Goal: Task Accomplishment & Management: Manage account settings

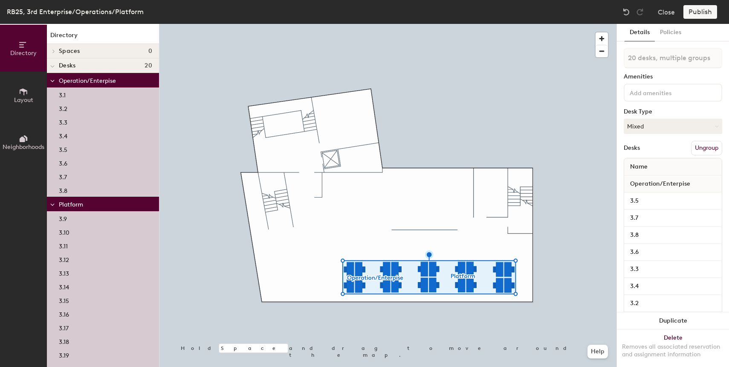
click at [707, 146] on button "Ungroup" at bounding box center [706, 148] width 31 height 14
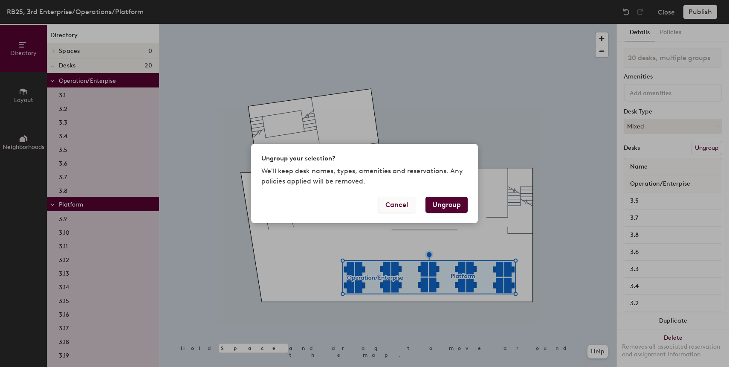
click at [401, 206] on button "Cancel" at bounding box center [396, 205] width 37 height 16
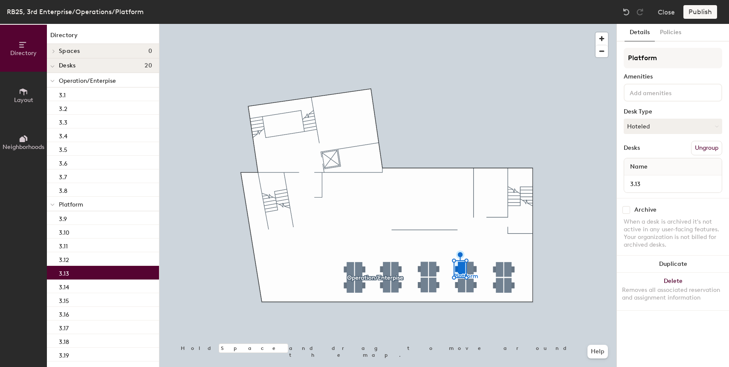
click at [470, 24] on div at bounding box center [387, 24] width 457 height 0
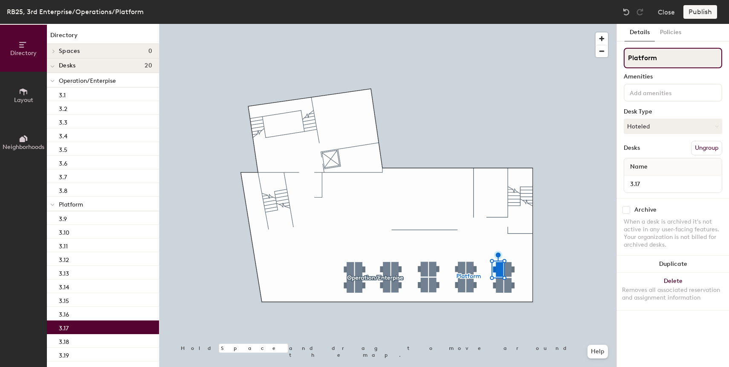
click at [655, 55] on input "Platform" at bounding box center [673, 58] width 99 height 20
click at [572, 24] on div at bounding box center [387, 24] width 457 height 0
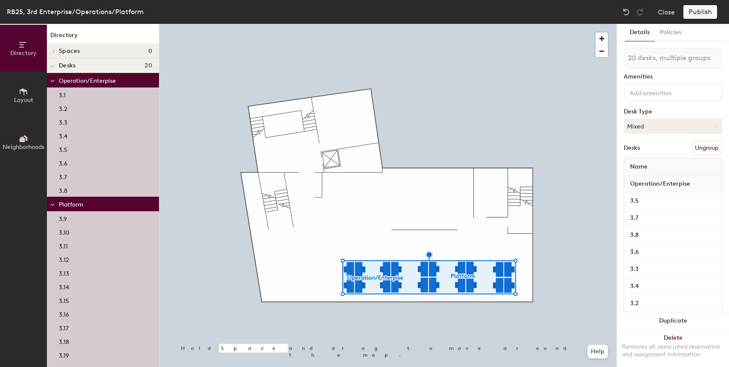
click at [710, 146] on button "Ungroup" at bounding box center [706, 148] width 31 height 14
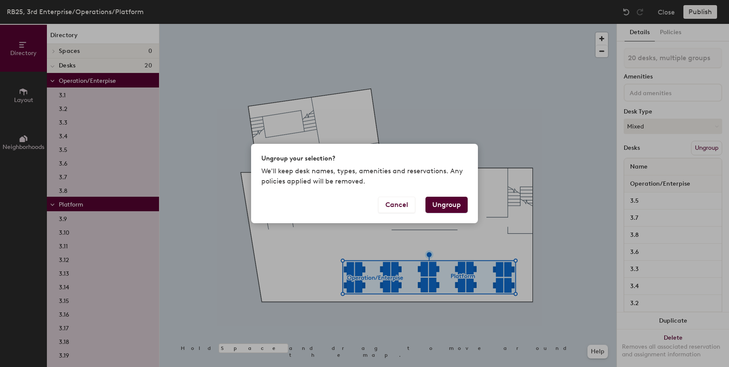
click at [443, 206] on button "Ungroup" at bounding box center [447, 205] width 42 height 16
type input "20 desks"
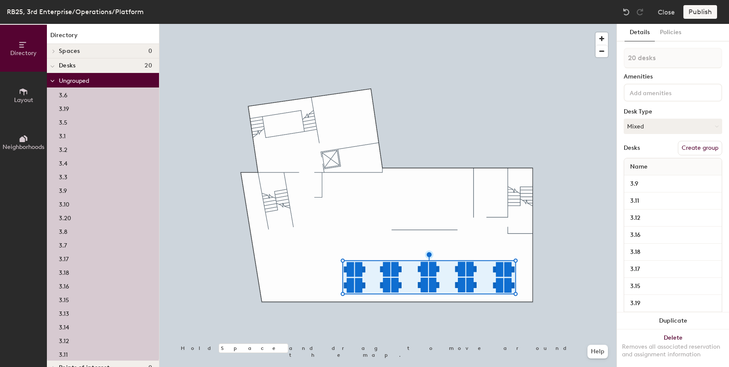
click at [657, 92] on input at bounding box center [666, 92] width 77 height 10
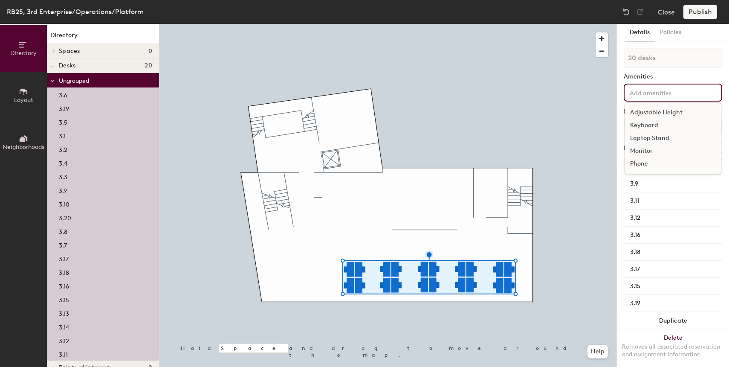
click at [572, 24] on div at bounding box center [387, 24] width 457 height 0
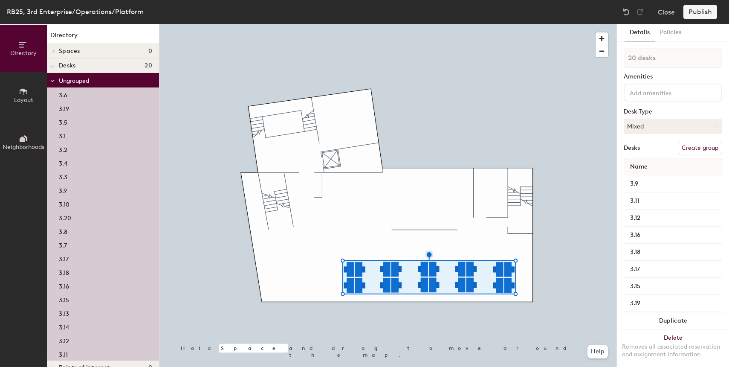
click at [706, 144] on button "Create group" at bounding box center [700, 148] width 44 height 14
click at [662, 53] on input "Pod 1" at bounding box center [673, 58] width 99 height 20
type input "Platform"
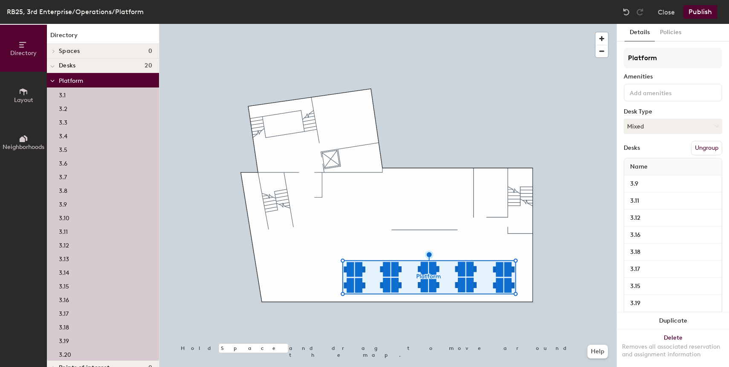
click at [703, 13] on button "Publish" at bounding box center [701, 12] width 34 height 14
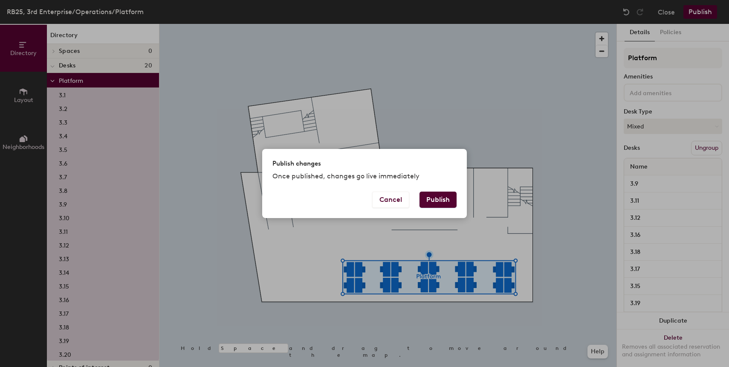
click at [441, 198] on button "Publish" at bounding box center [438, 199] width 37 height 16
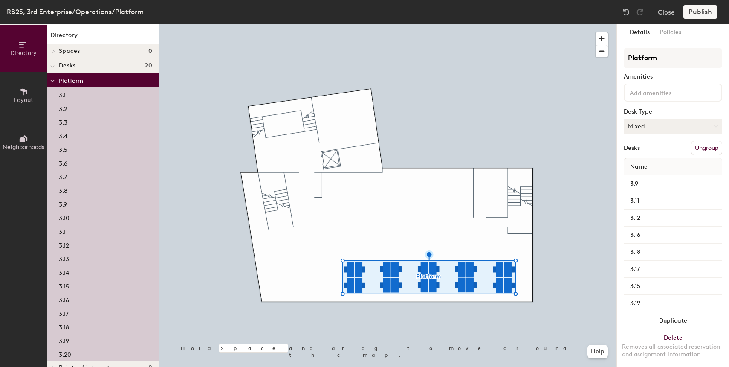
click at [691, 131] on button "Mixed" at bounding box center [673, 126] width 99 height 15
click at [653, 182] on div "Hoteled" at bounding box center [666, 178] width 85 height 13
click at [706, 10] on button "Publish" at bounding box center [701, 12] width 34 height 14
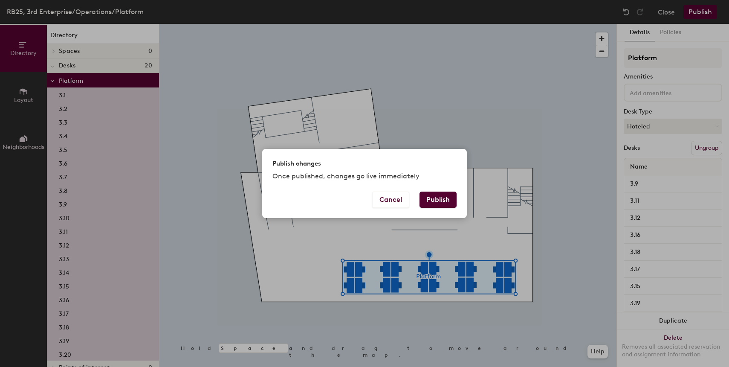
click at [444, 199] on button "Publish" at bounding box center [438, 199] width 37 height 16
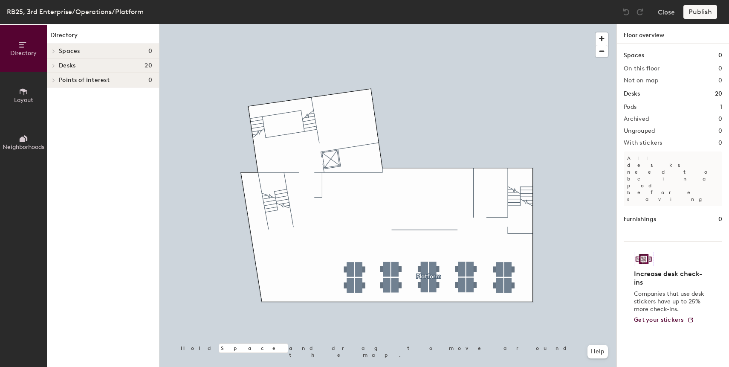
click at [349, 24] on div at bounding box center [387, 24] width 457 height 0
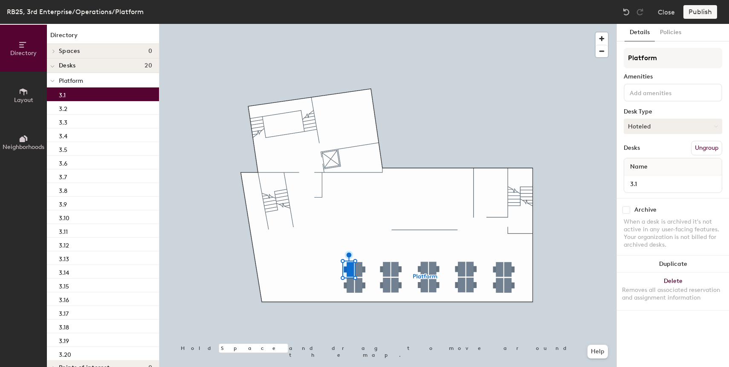
click at [673, 126] on button "Hoteled" at bounding box center [673, 126] width 99 height 15
click at [653, 153] on div "Assigned" at bounding box center [666, 152] width 85 height 13
click at [346, 24] on div at bounding box center [387, 24] width 457 height 0
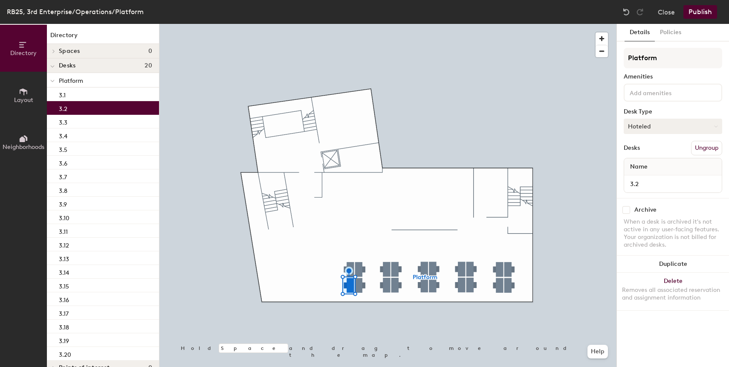
click at [661, 128] on button "Hoteled" at bounding box center [673, 126] width 99 height 15
click at [647, 154] on div "Assigned" at bounding box center [666, 152] width 85 height 13
click at [362, 24] on div at bounding box center [387, 24] width 457 height 0
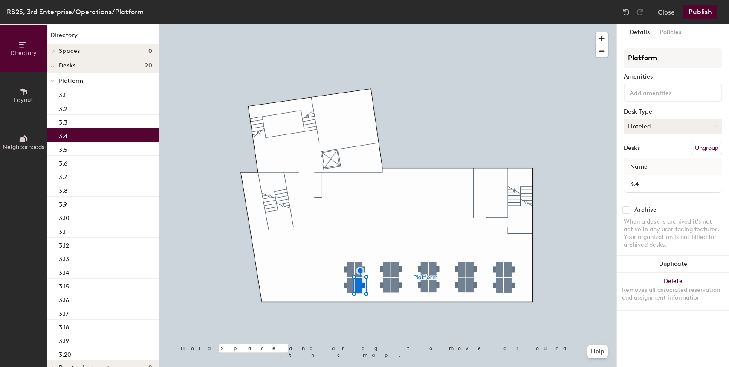
click at [673, 121] on button "Hoteled" at bounding box center [673, 126] width 99 height 15
click at [658, 154] on div "Assigned" at bounding box center [666, 152] width 85 height 13
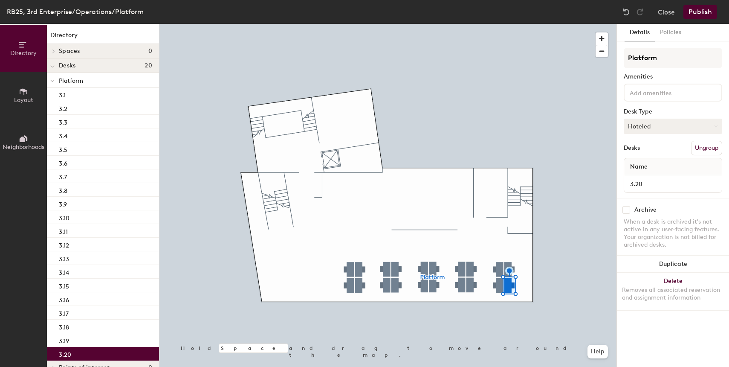
click at [665, 127] on button "Hoteled" at bounding box center [673, 126] width 99 height 15
click at [653, 154] on div "Assigned" at bounding box center [666, 152] width 85 height 13
click at [708, 13] on button "Publish" at bounding box center [701, 12] width 34 height 14
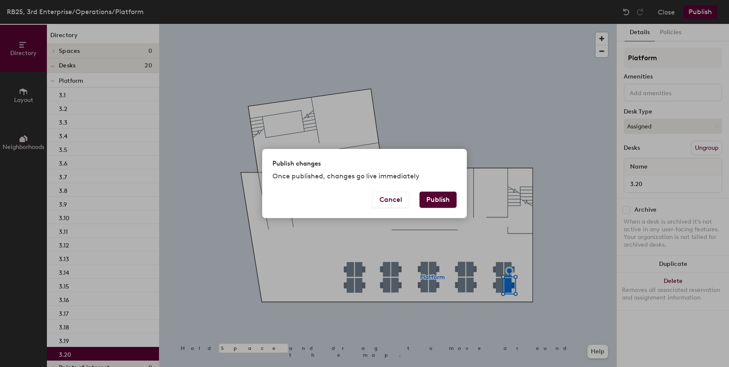
click at [439, 194] on button "Publish" at bounding box center [438, 199] width 37 height 16
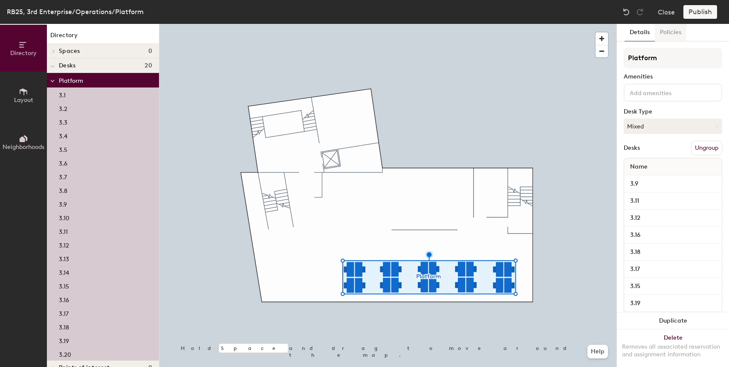
click at [675, 35] on button "Policies" at bounding box center [671, 32] width 32 height 17
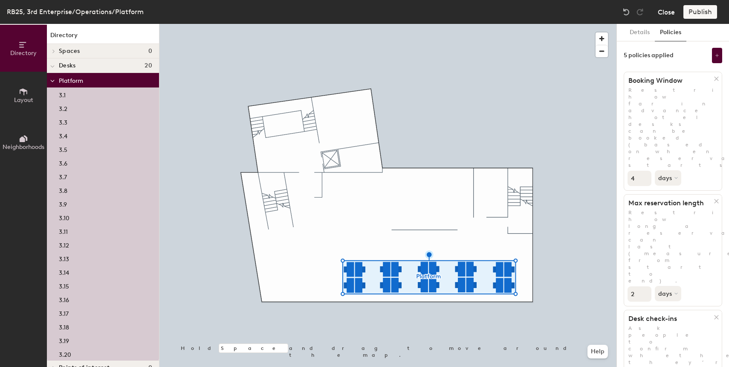
click at [664, 10] on button "Close" at bounding box center [666, 12] width 17 height 14
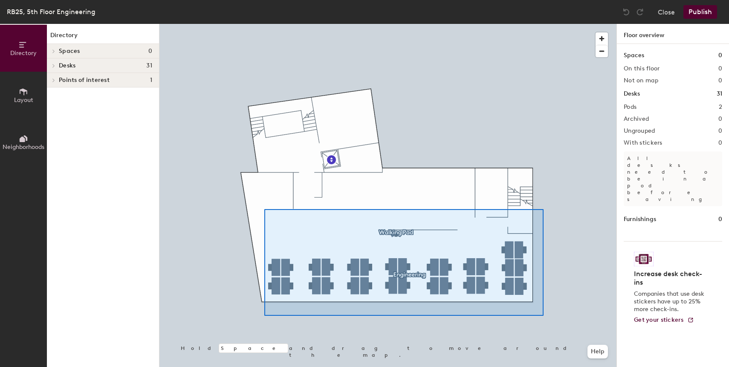
click at [264, 24] on div at bounding box center [387, 24] width 457 height 0
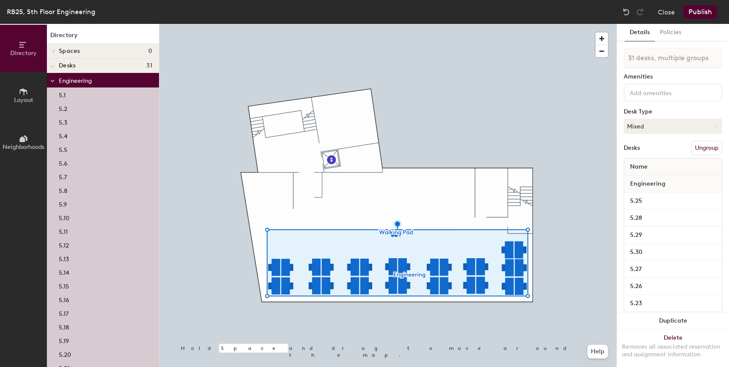
click at [711, 149] on button "Ungroup" at bounding box center [706, 148] width 31 height 14
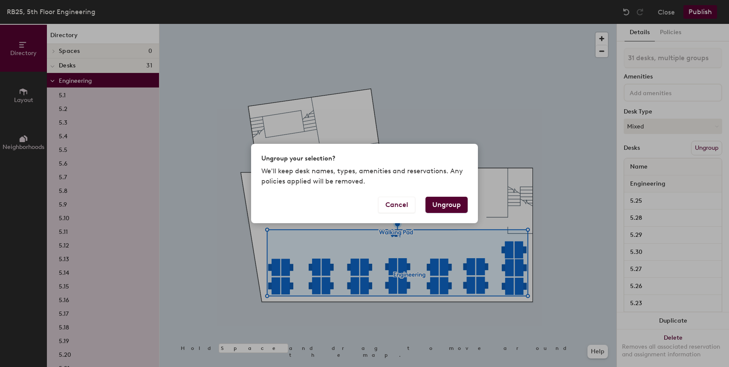
click at [452, 199] on button "Ungroup" at bounding box center [447, 205] width 42 height 16
type input "31 desks"
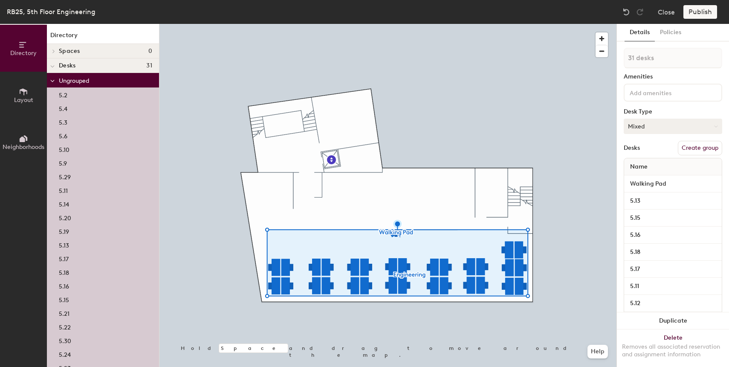
click at [673, 130] on button "Mixed" at bounding box center [673, 126] width 99 height 15
click at [651, 178] on div "Hoteled" at bounding box center [666, 178] width 85 height 13
click at [585, 24] on div at bounding box center [387, 24] width 457 height 0
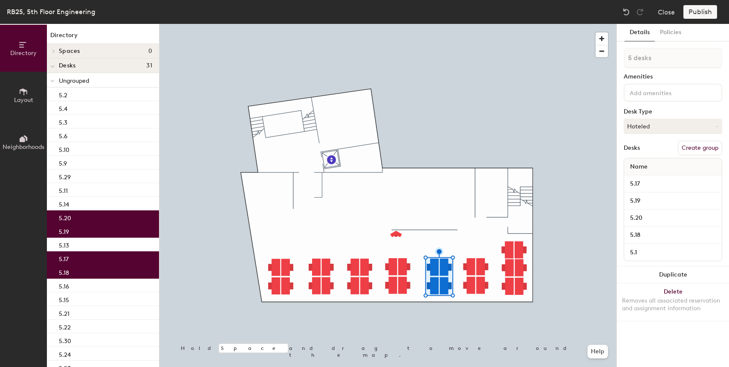
type input "6 desks"
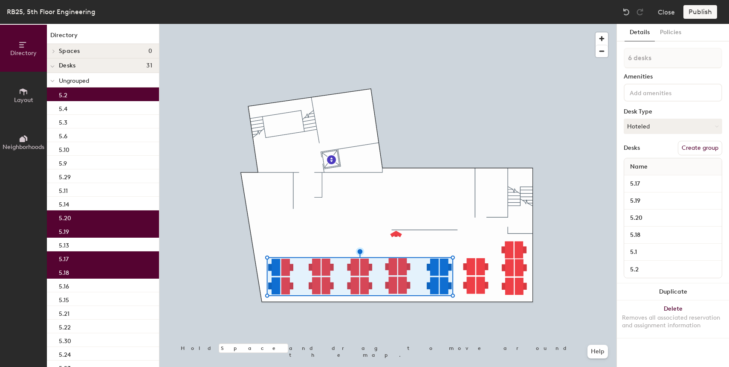
click at [649, 94] on input at bounding box center [666, 92] width 77 height 10
click at [675, 71] on div "6 desks Amenities Desk Type Hoteled Desks Create group Name 5.17 5.19 5.20 5.18…" at bounding box center [673, 165] width 99 height 235
click at [703, 146] on button "Create group" at bounding box center [700, 148] width 44 height 14
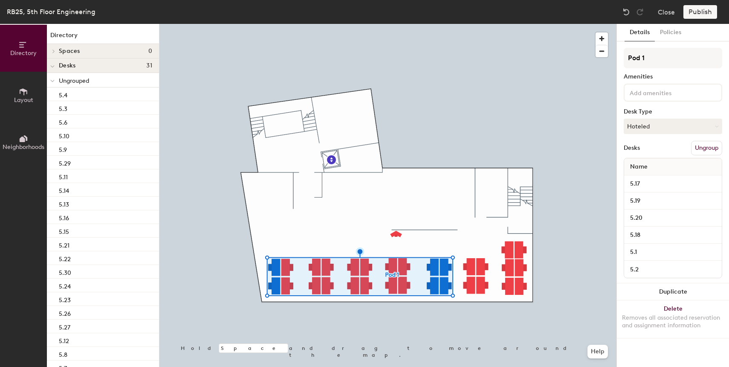
click at [542, 24] on div at bounding box center [387, 24] width 457 height 0
click at [716, 148] on button "Ungroup" at bounding box center [706, 148] width 31 height 14
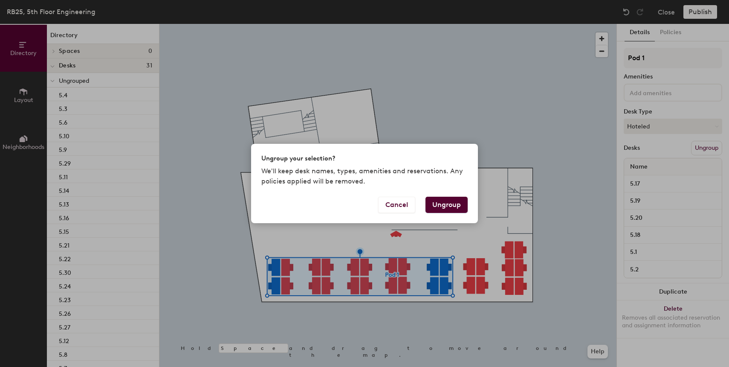
click at [458, 206] on button "Ungroup" at bounding box center [447, 205] width 42 height 16
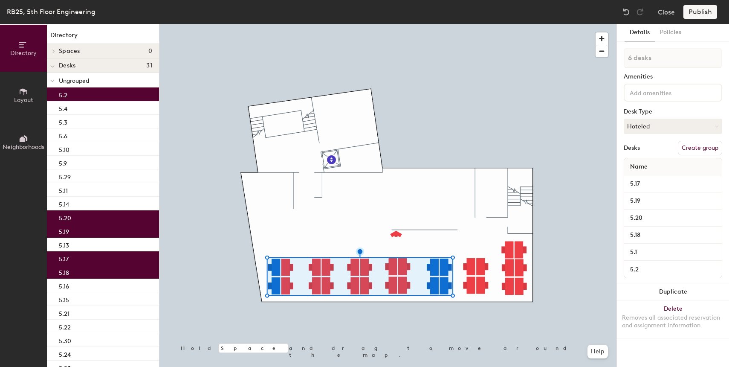
type input "1 desk"
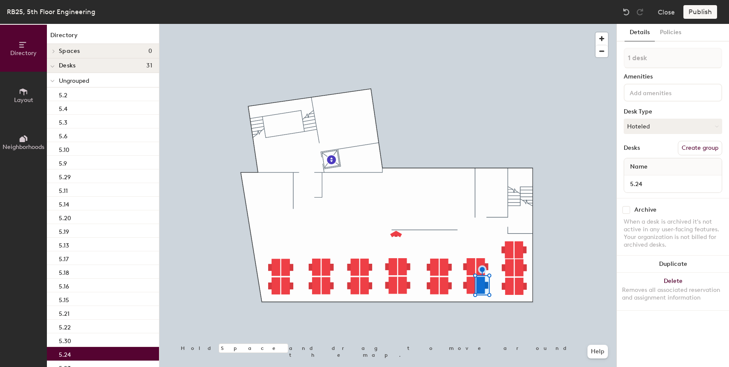
click at [470, 24] on div at bounding box center [387, 24] width 457 height 0
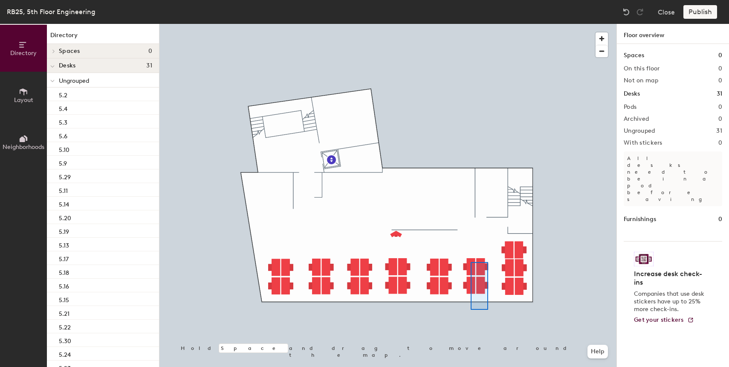
click at [469, 24] on div at bounding box center [387, 24] width 457 height 0
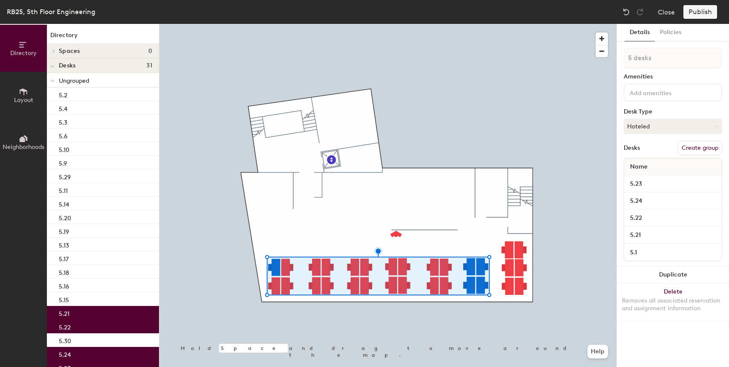
type input "6 desks"
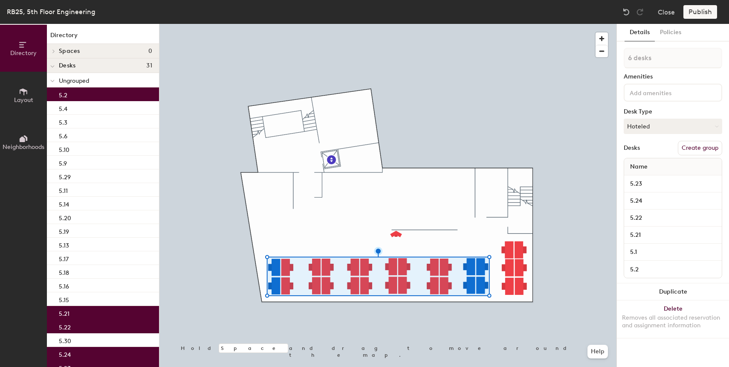
click at [687, 147] on button "Create group" at bounding box center [700, 148] width 44 height 14
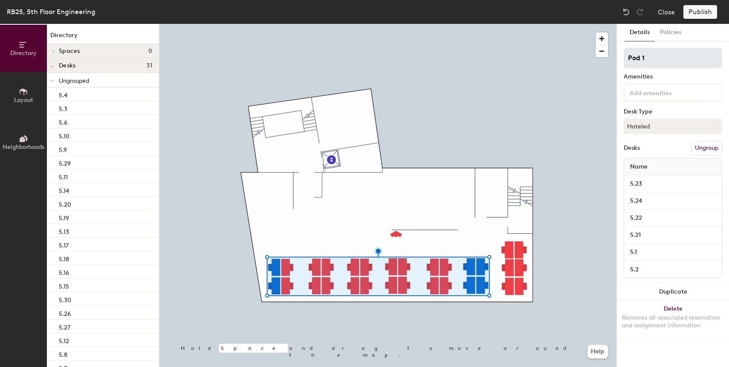
click at [658, 57] on input "Pod 1" at bounding box center [673, 58] width 99 height 20
click at [638, 54] on input "Enter" at bounding box center [673, 58] width 99 height 20
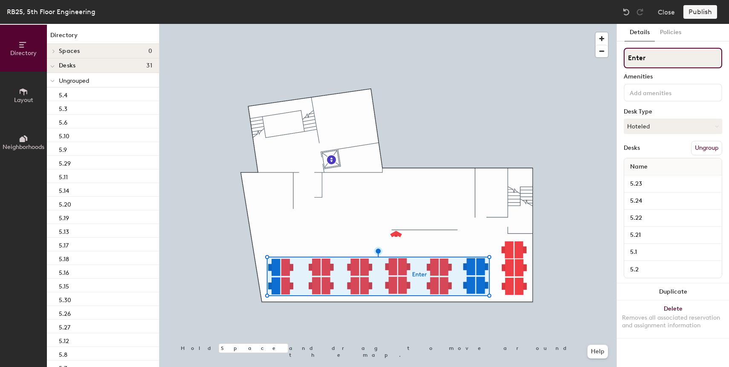
click at [638, 54] on input "Enter" at bounding box center [673, 58] width 99 height 20
paste input "prise"
type input "Enterprise"
click at [588, 24] on div at bounding box center [387, 24] width 457 height 0
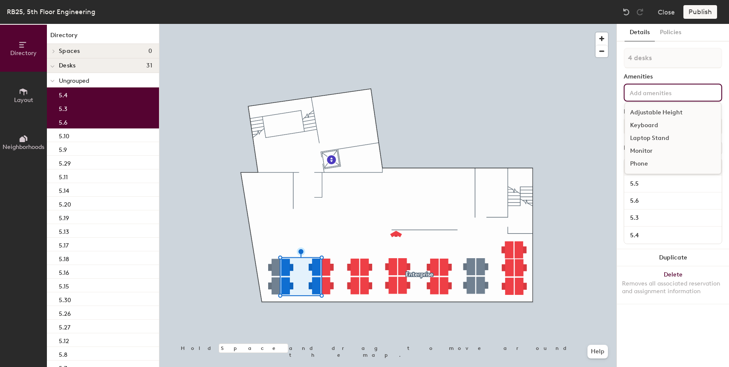
click at [643, 94] on input at bounding box center [666, 92] width 77 height 10
click at [601, 24] on div at bounding box center [387, 24] width 457 height 0
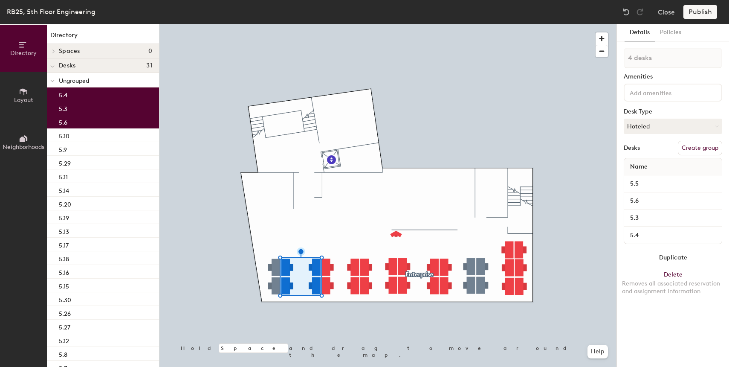
click at [697, 150] on button "Create group" at bounding box center [700, 148] width 44 height 14
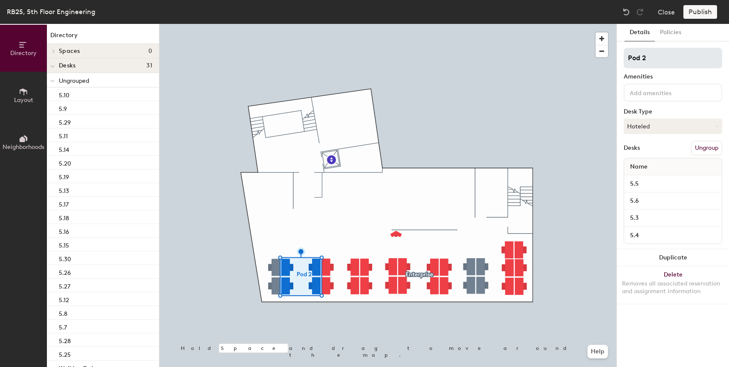
click at [655, 64] on input "Pod 2" at bounding box center [673, 58] width 99 height 20
type input "Hot Desks"
click at [660, 125] on button "Hoteled" at bounding box center [673, 126] width 99 height 15
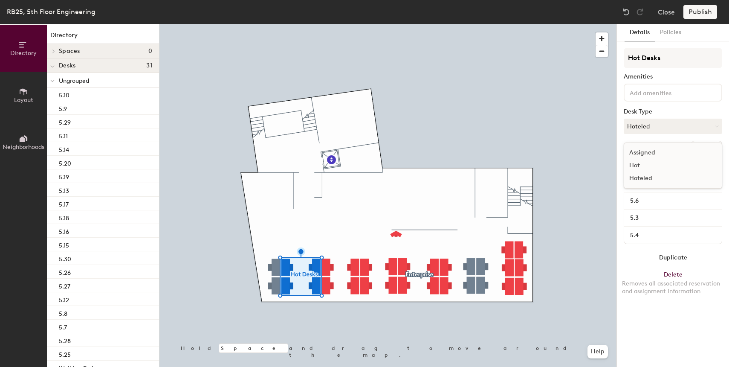
click at [648, 166] on div "Hot" at bounding box center [666, 165] width 85 height 13
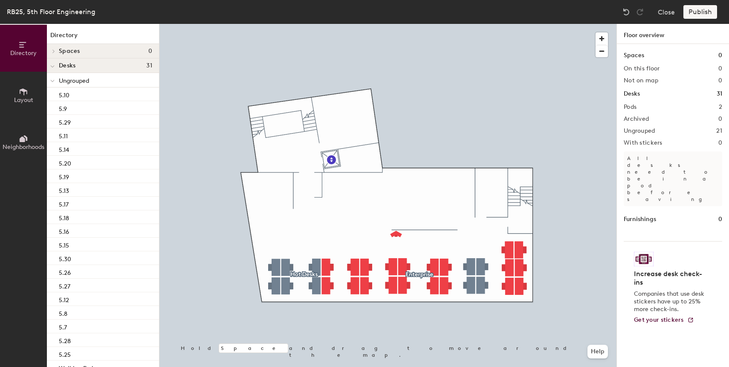
click at [285, 24] on div at bounding box center [387, 24] width 457 height 0
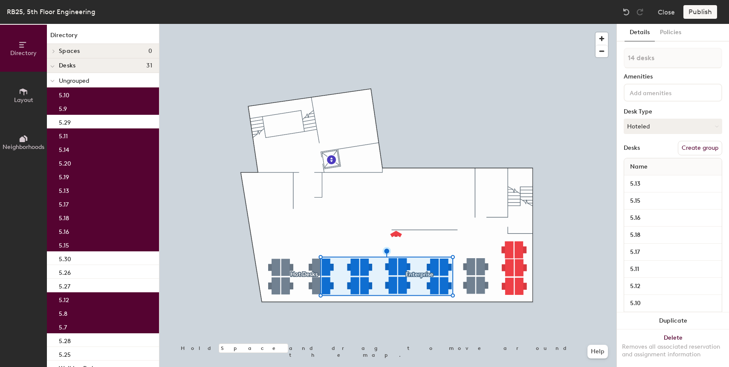
click at [692, 148] on button "Create group" at bounding box center [700, 148] width 44 height 14
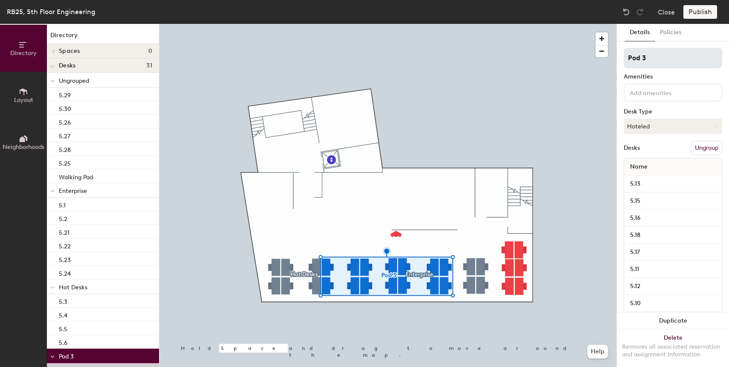
click at [654, 64] on input "Pod 3" at bounding box center [673, 58] width 99 height 20
type input "Operatio n"
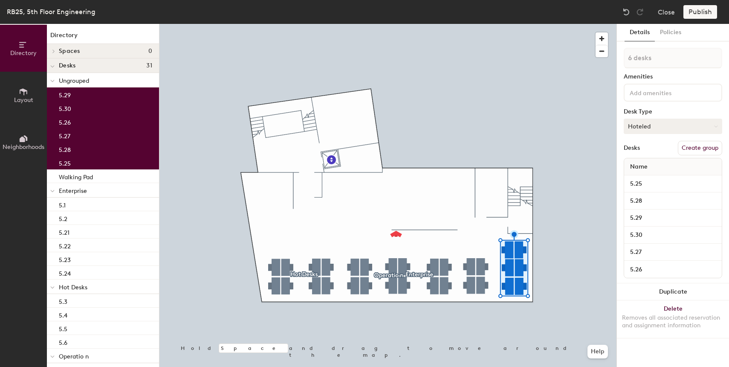
click at [652, 123] on button "Hoteled" at bounding box center [673, 126] width 99 height 15
click at [644, 170] on div "Hot" at bounding box center [666, 165] width 85 height 13
click at [696, 146] on button "Create group" at bounding box center [700, 148] width 44 height 14
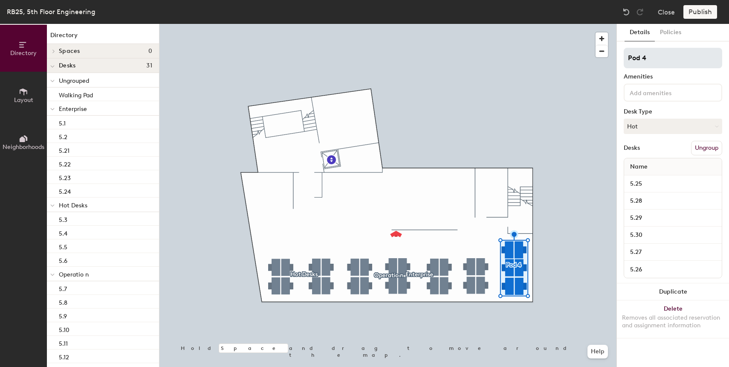
click at [657, 60] on input "Pod 4" at bounding box center [673, 58] width 99 height 20
type input "Hot Desks"
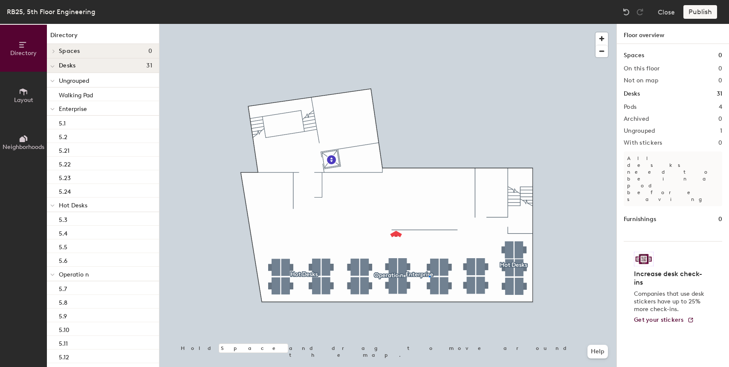
click at [429, 24] on div at bounding box center [387, 24] width 457 height 0
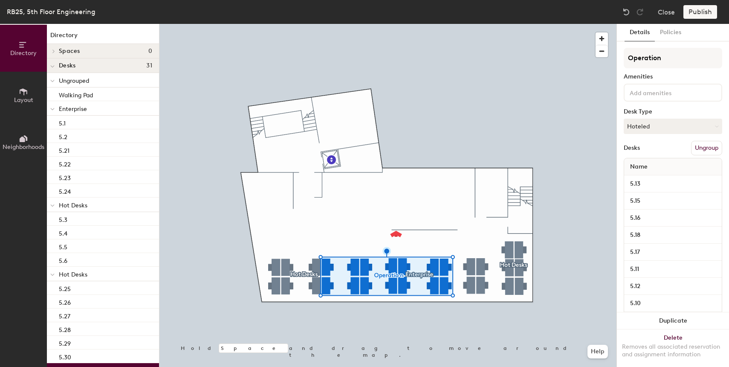
type input "Operation"
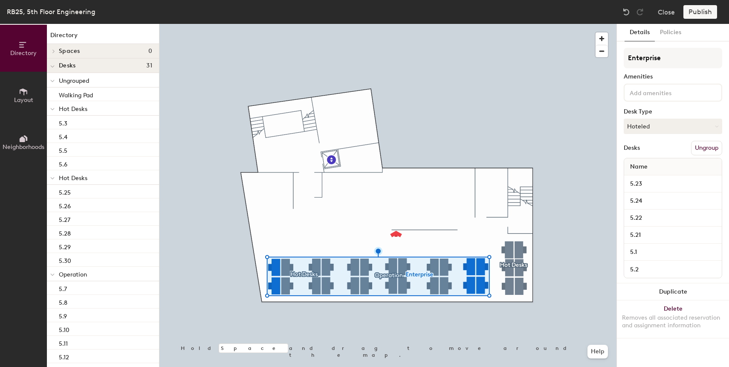
click at [712, 148] on button "Ungroup" at bounding box center [706, 148] width 31 height 14
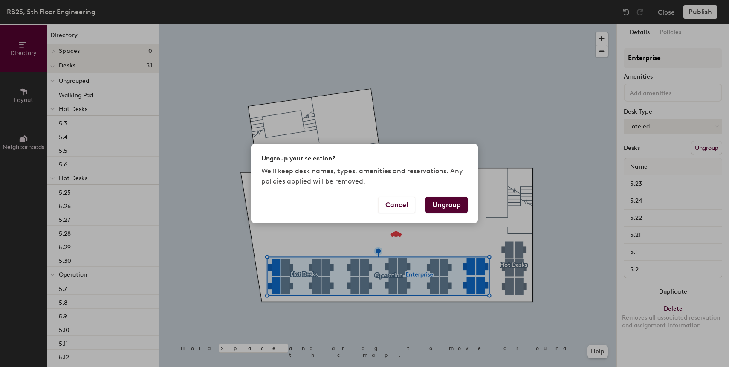
click at [457, 206] on button "Ungroup" at bounding box center [447, 205] width 42 height 16
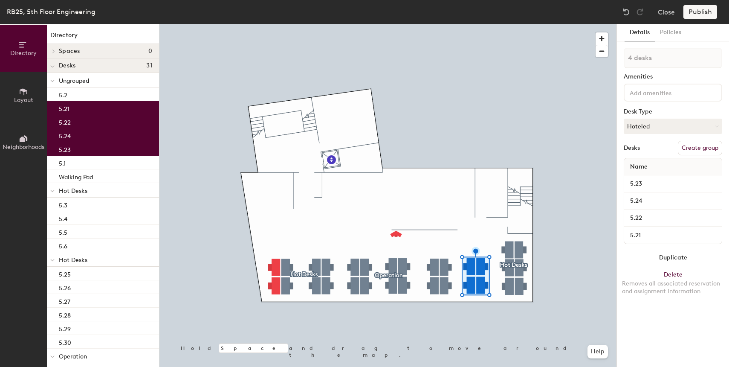
click at [696, 150] on button "Create group" at bounding box center [700, 148] width 44 height 14
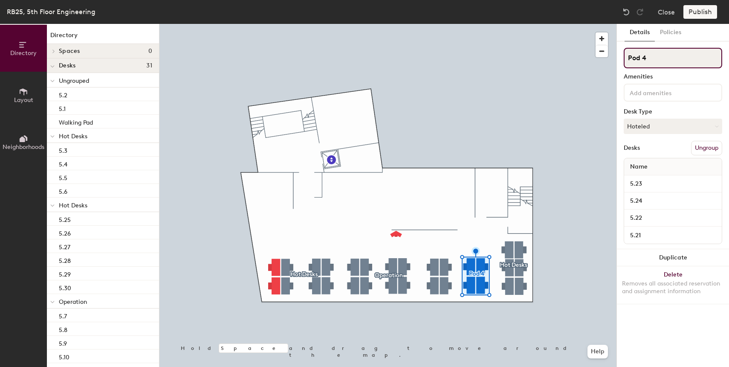
click at [647, 58] on input "Pod 4" at bounding box center [673, 58] width 99 height 20
paste input "Enterprise"
type input "Enterprise"
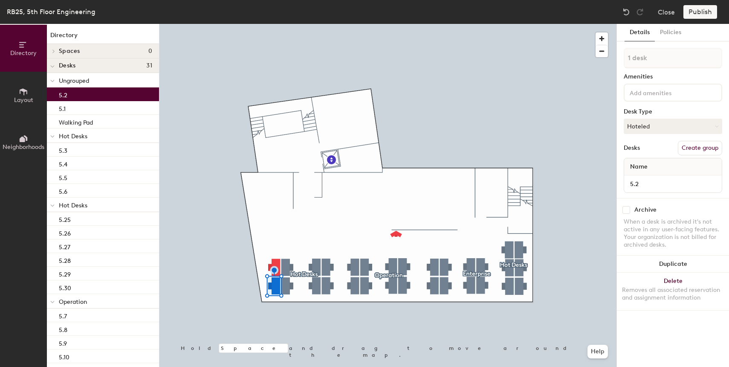
type input "2 desks"
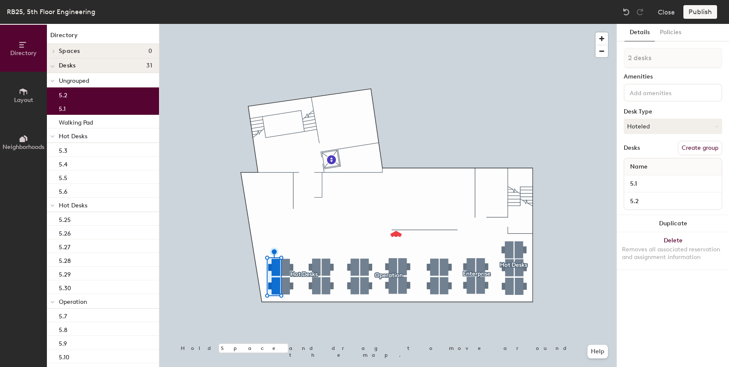
click at [687, 149] on button "Create group" at bounding box center [700, 148] width 44 height 14
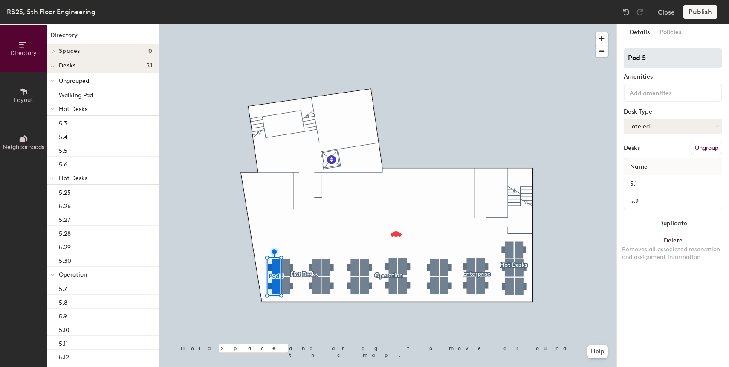
click at [651, 61] on input "Pod 5" at bounding box center [673, 58] width 99 height 20
type input "Enterprise"
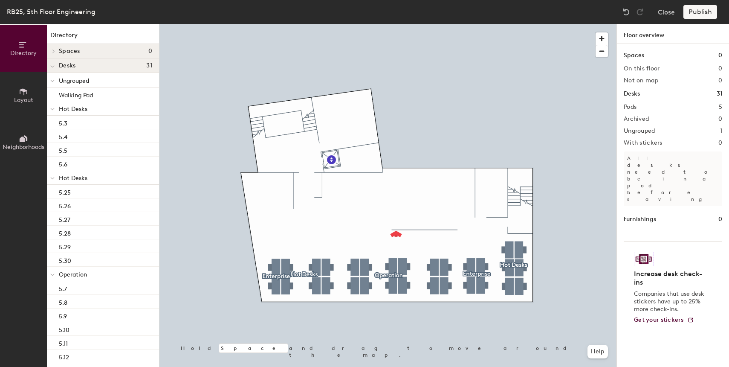
click at [701, 10] on div "Publish" at bounding box center [703, 12] width 39 height 14
click at [398, 24] on div at bounding box center [387, 24] width 457 height 0
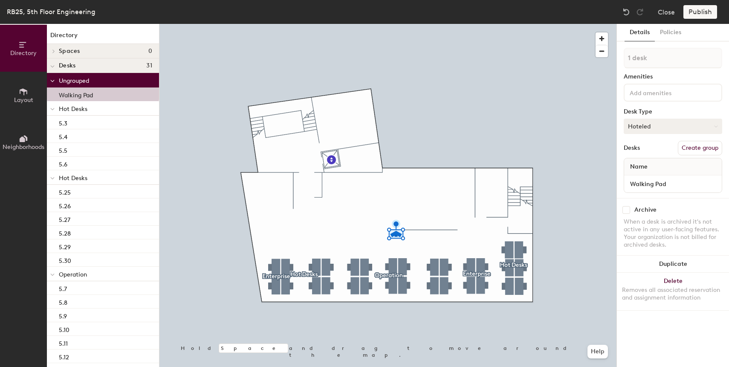
click at [679, 133] on button "Hoteled" at bounding box center [673, 126] width 99 height 15
click at [658, 177] on div "Hoteled" at bounding box center [666, 178] width 85 height 13
click at [654, 183] on input "Walking Pad" at bounding box center [673, 184] width 94 height 12
click at [701, 145] on button "Create group" at bounding box center [700, 148] width 44 height 14
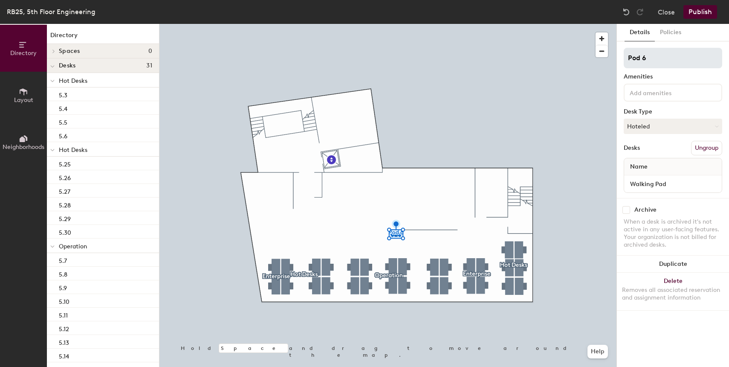
click at [662, 60] on input "Pod 6" at bounding box center [673, 58] width 99 height 20
type input "Walking Pad"
click at [702, 9] on button "Publish" at bounding box center [701, 12] width 34 height 14
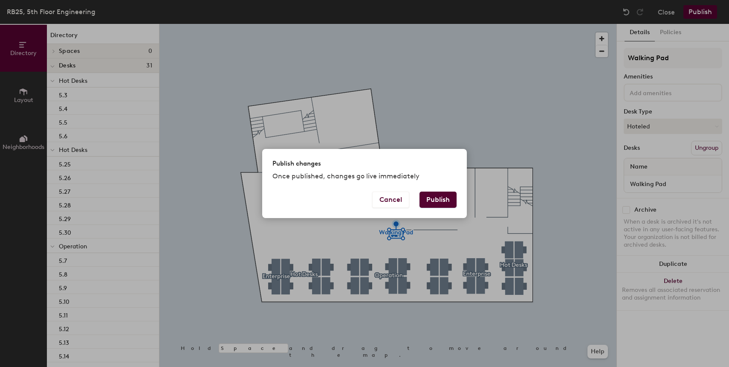
click at [444, 194] on button "Publish" at bounding box center [438, 199] width 37 height 16
